Goal: Information Seeking & Learning: Learn about a topic

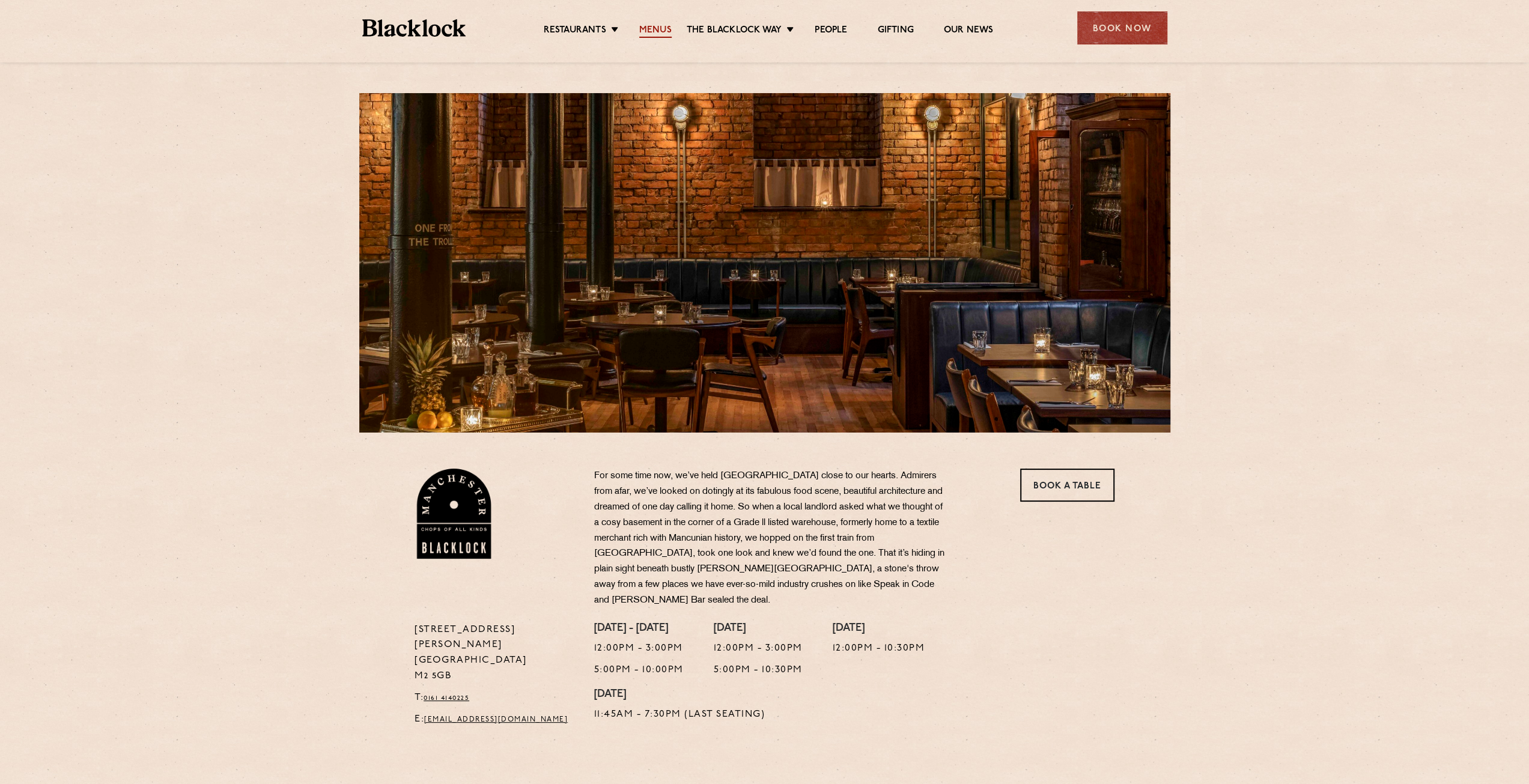
click at [652, 28] on link "Menus" at bounding box center [656, 31] width 32 height 13
click at [1247, 204] on div "[STREET_ADDRESS][PERSON_NAME] T: 0161 4140225 E: [EMAIL_ADDRESS][DOMAIN_NAME] F…" at bounding box center [764, 586] width 1529 height 1174
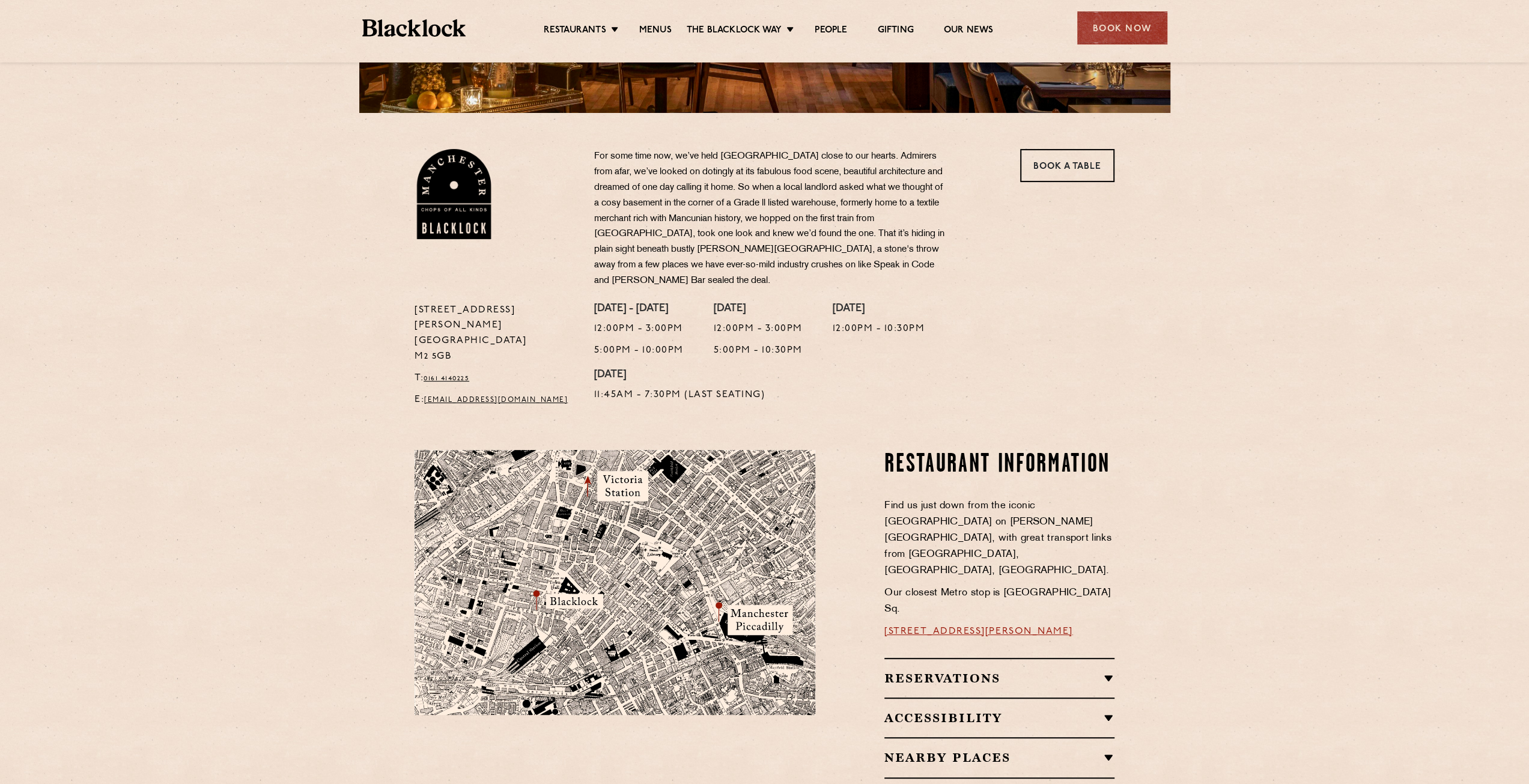
scroll to position [180, 0]
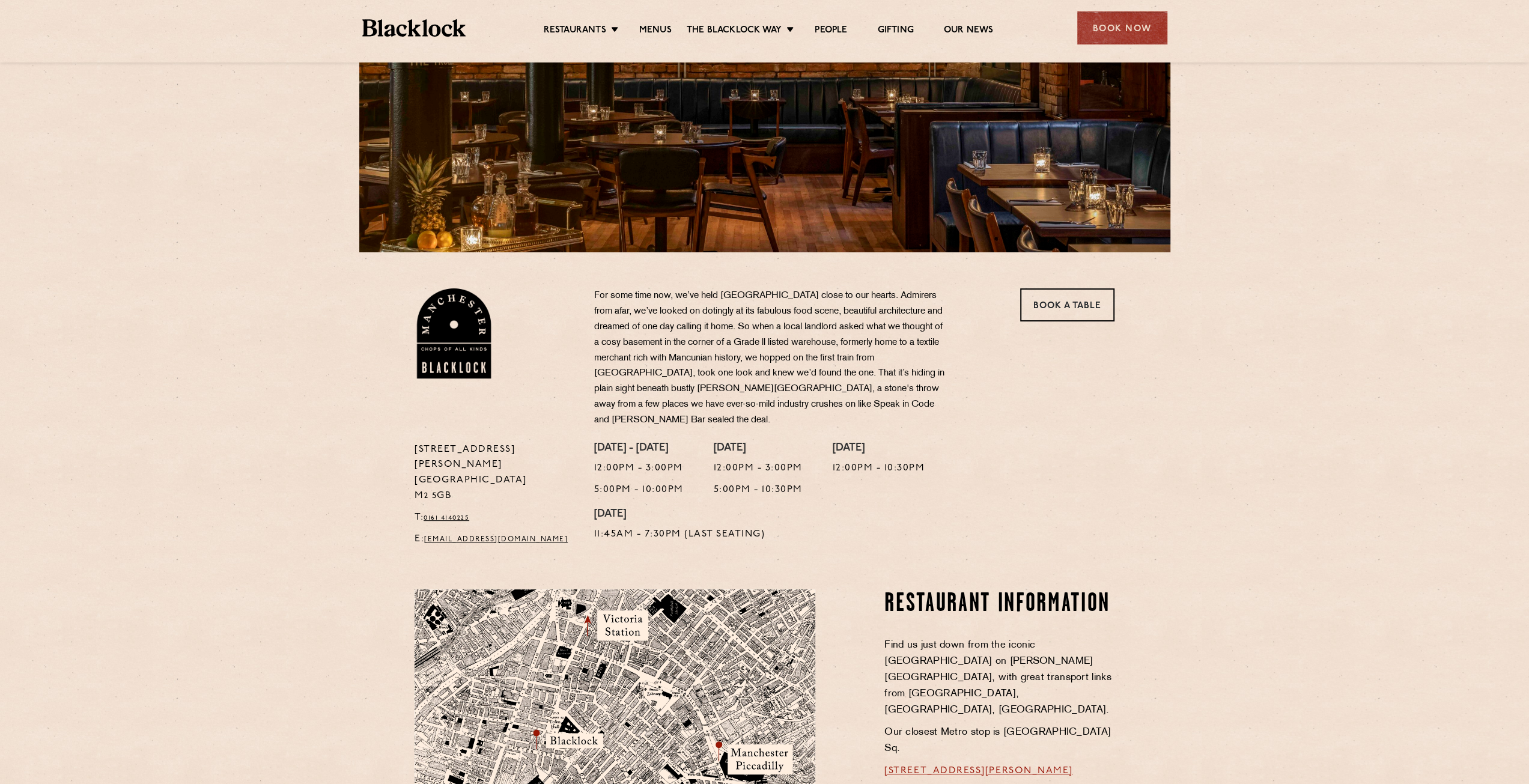
click at [635, 27] on li "Menus" at bounding box center [655, 31] width 63 height 13
click at [647, 27] on link "Menus" at bounding box center [656, 31] width 32 height 13
